Goal: Task Accomplishment & Management: Use online tool/utility

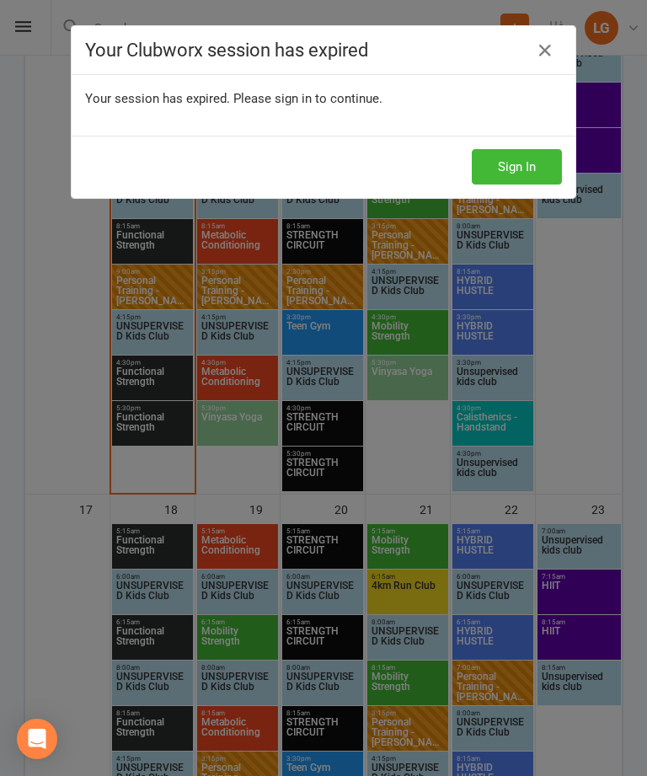
click at [516, 170] on button "Sign In" at bounding box center [517, 166] width 90 height 35
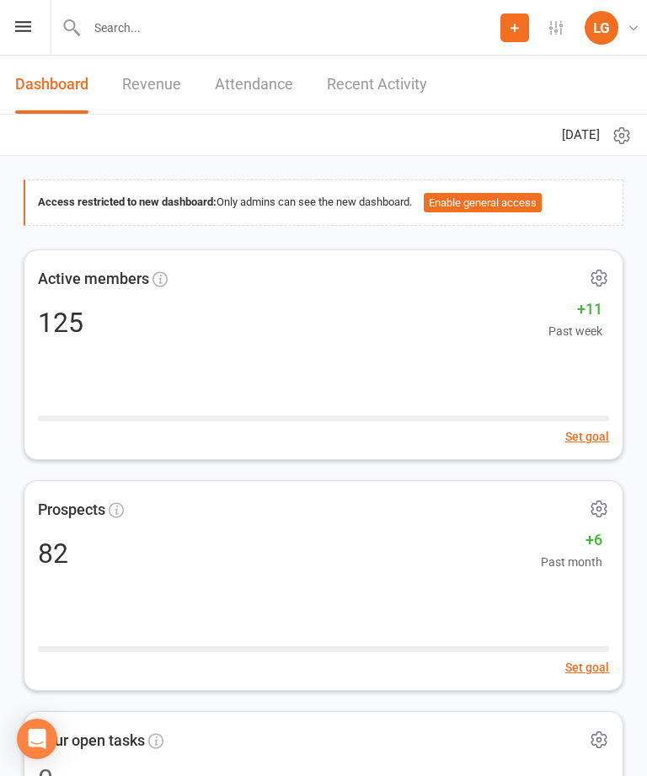
click at [22, 22] on icon at bounding box center [23, 26] width 16 height 11
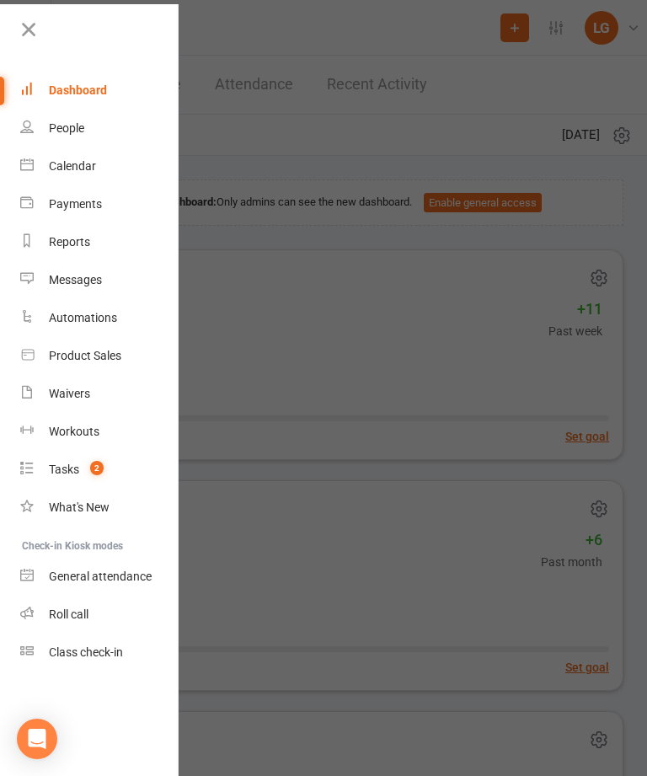
click at [73, 161] on div "Calendar" at bounding box center [72, 165] width 47 height 13
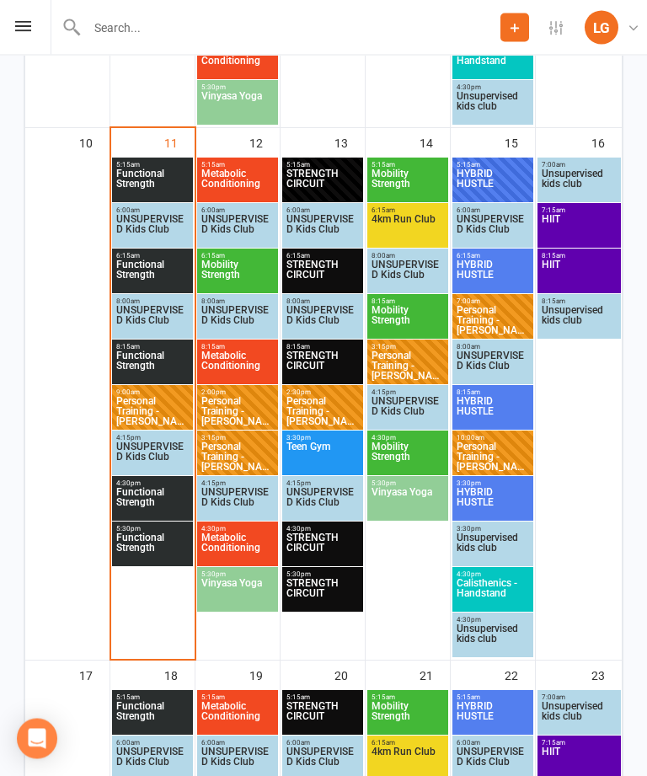
scroll to position [1309, 0]
click at [158, 488] on span "Functional Strength" at bounding box center [152, 502] width 74 height 30
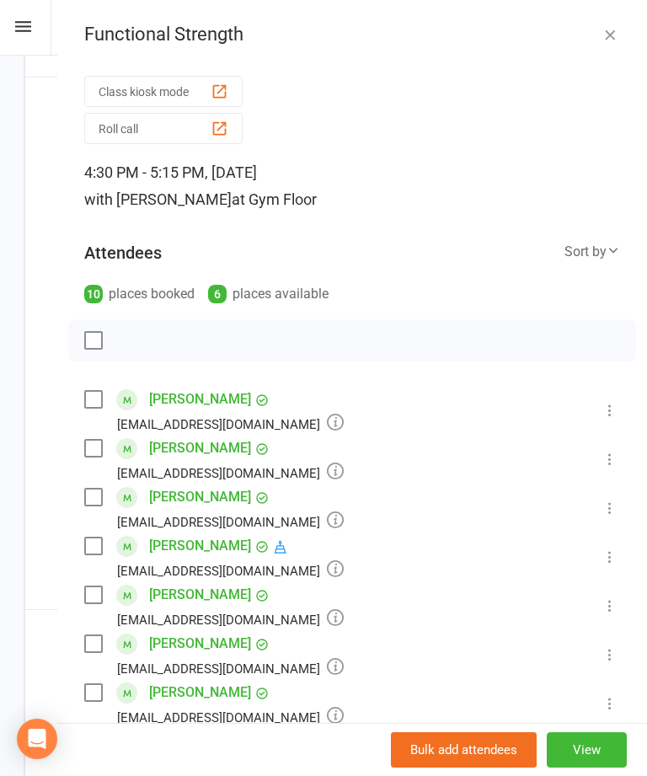
scroll to position [0, 0]
click at [169, 88] on button "Class kiosk mode" at bounding box center [163, 91] width 158 height 31
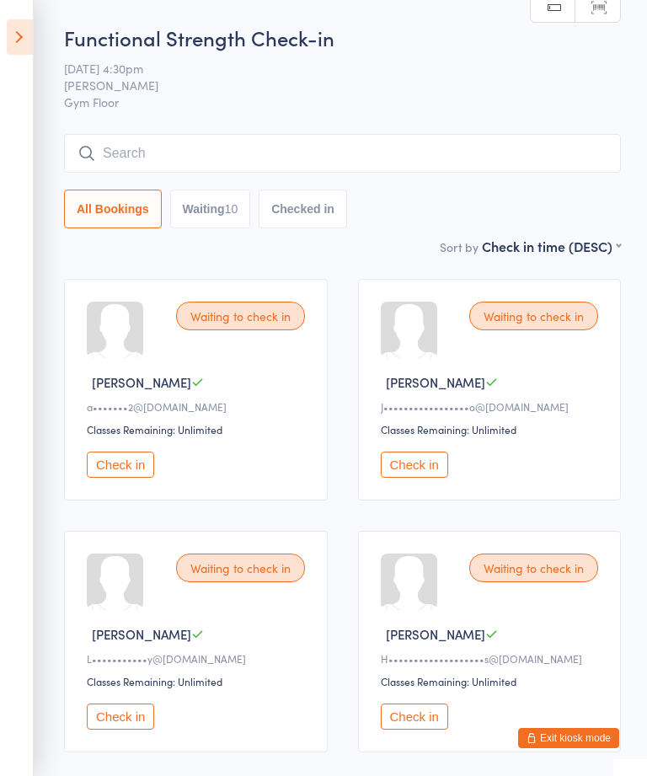
click at [134, 470] on button "Check in" at bounding box center [120, 465] width 67 height 26
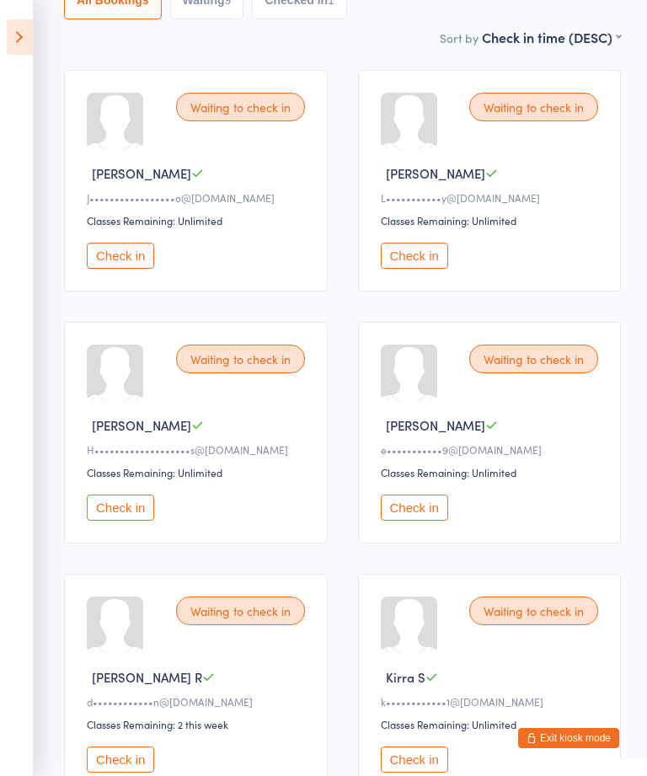
scroll to position [217, 0]
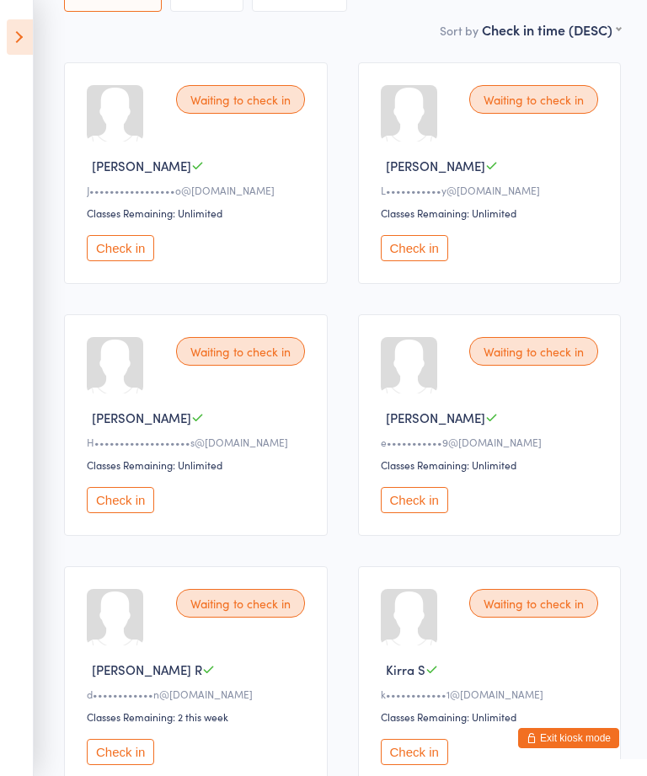
click at [421, 503] on button "Check in" at bounding box center [414, 500] width 67 height 26
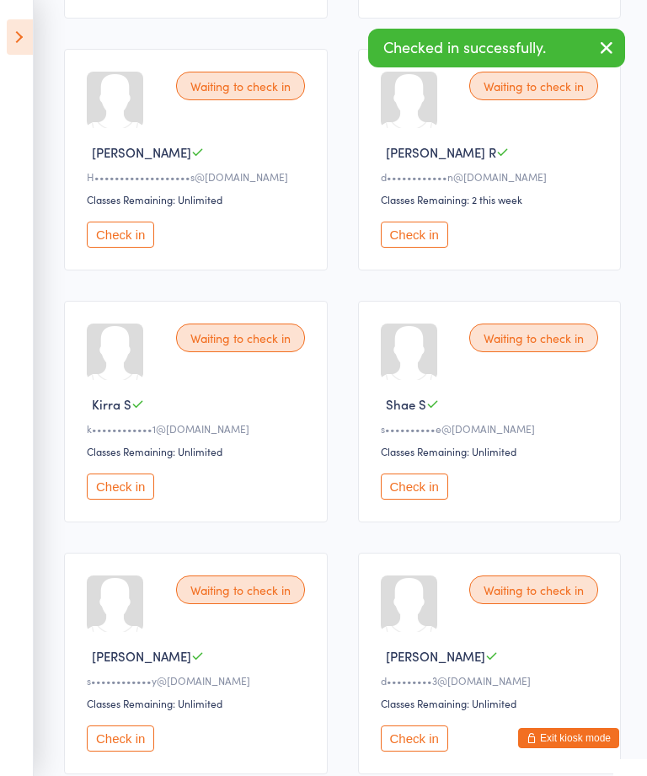
scroll to position [480, 0]
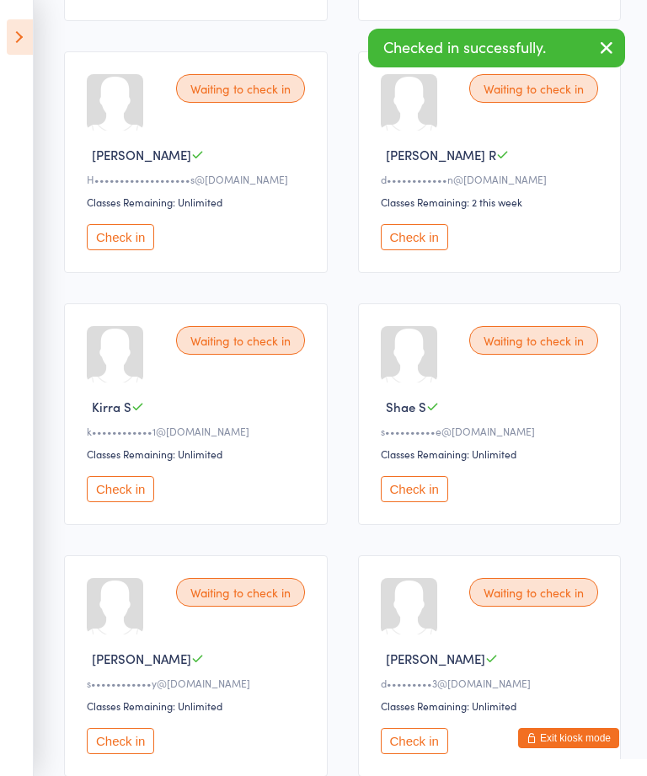
click at [141, 502] on button "Check in" at bounding box center [120, 489] width 67 height 26
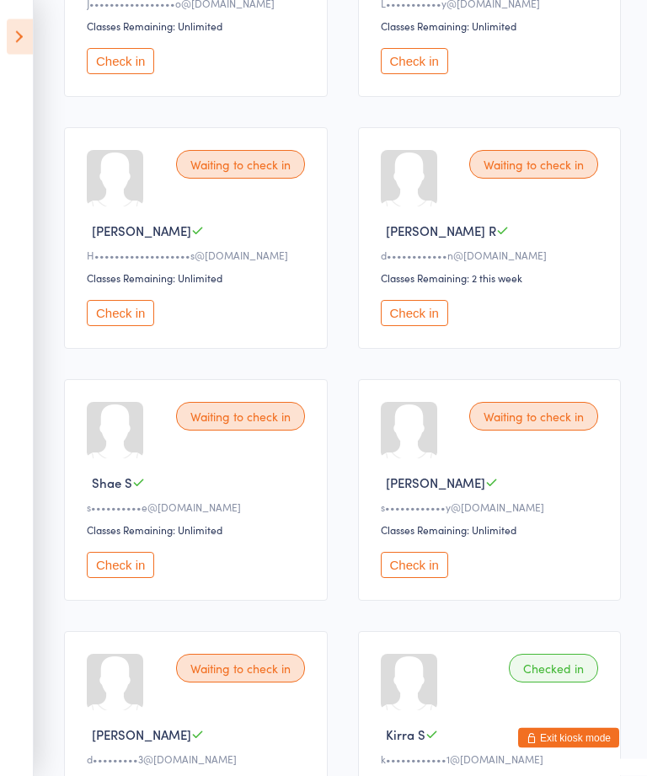
click at [427, 327] on button "Check in" at bounding box center [414, 314] width 67 height 26
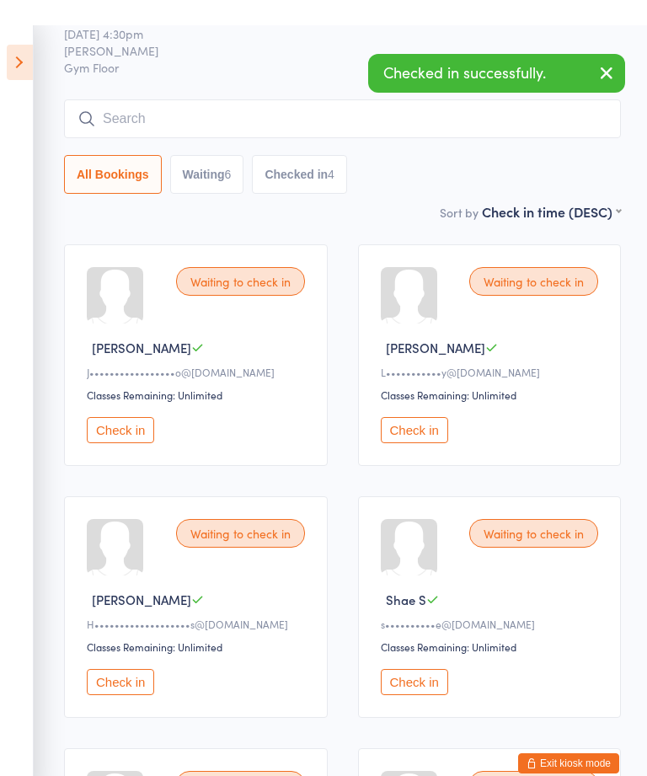
scroll to position [0, 0]
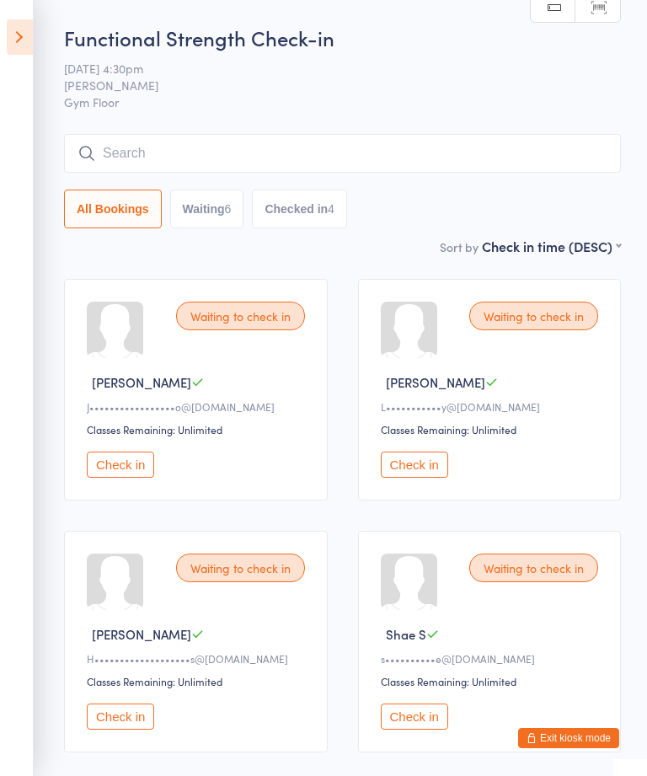
click at [435, 466] on button "Check in" at bounding box center [414, 465] width 67 height 26
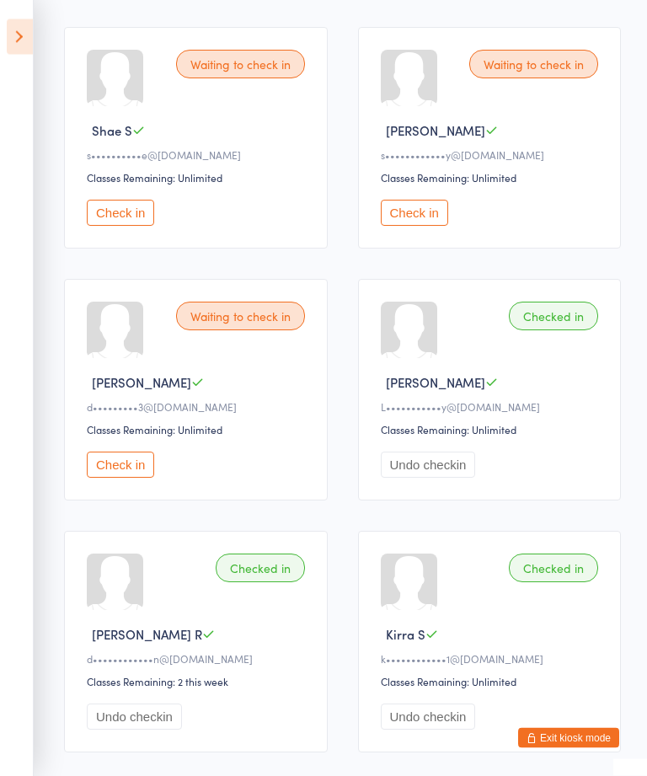
scroll to position [516, 0]
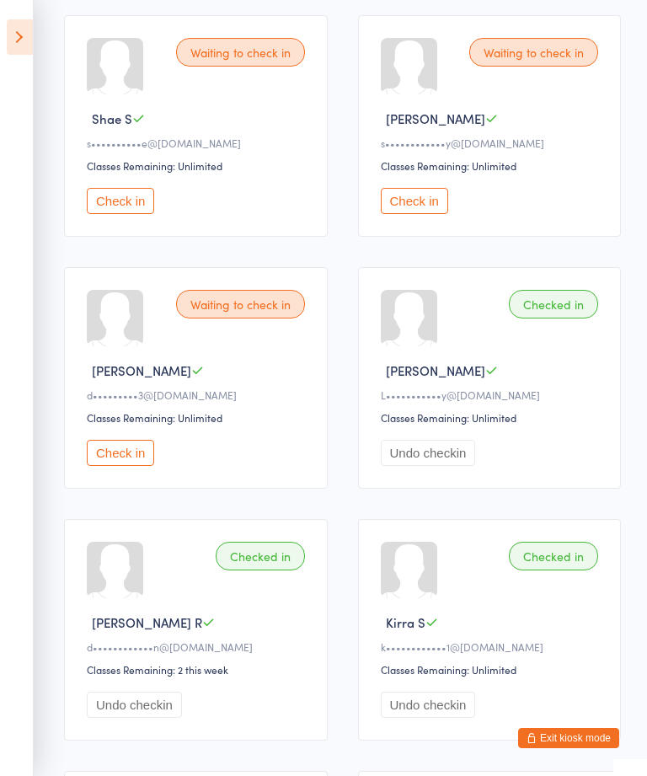
click at [115, 445] on div "Waiting to check in [PERSON_NAME] d•••••••••3@[DOMAIN_NAME] Classes Remaining: …" at bounding box center [196, 378] width 264 height 222
click at [122, 466] on button "Check in" at bounding box center [120, 453] width 67 height 26
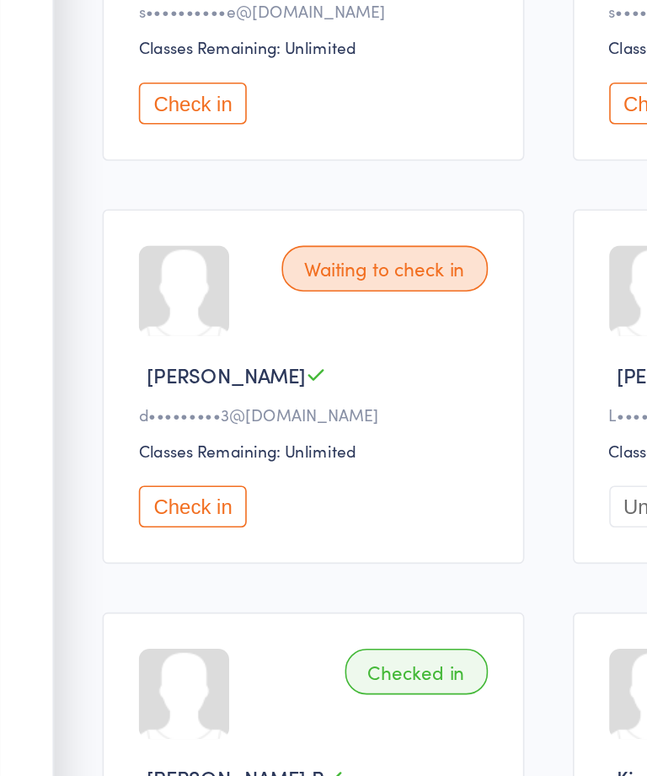
click at [108, 440] on button "Check in" at bounding box center [120, 453] width 67 height 26
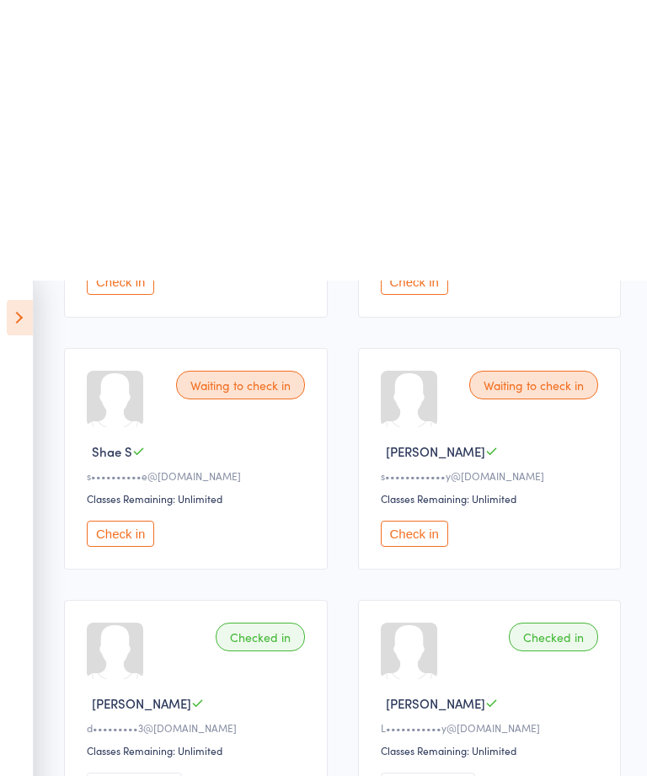
scroll to position [0, 0]
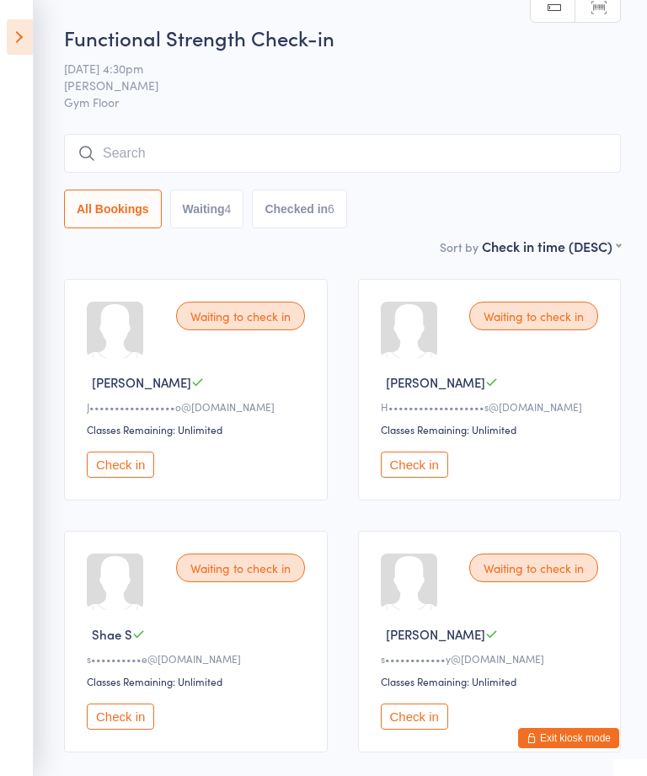
click at [126, 467] on button "Check in" at bounding box center [120, 465] width 67 height 26
